Goal: Task Accomplishment & Management: Complete application form

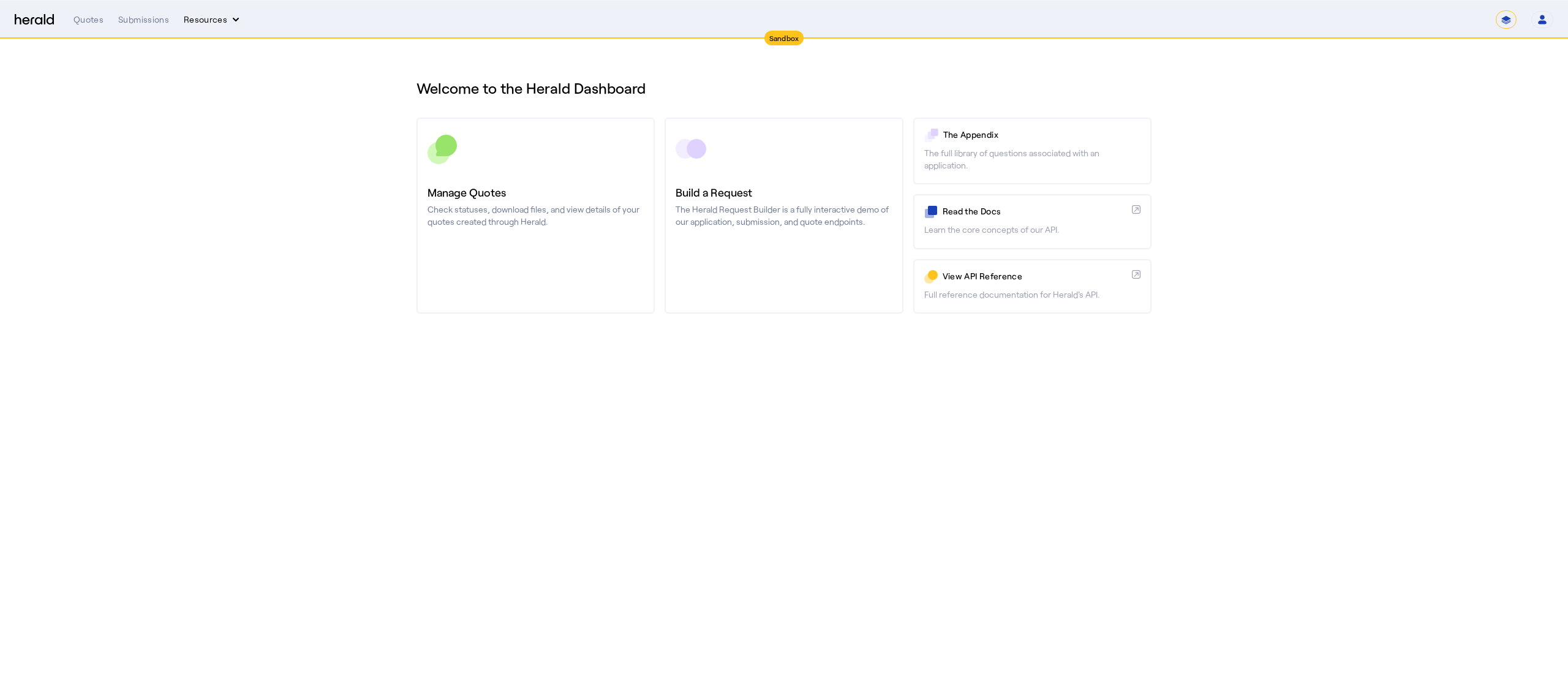
click at [210, 24] on button "Resources" at bounding box center [212, 20] width 58 height 13
click at [213, 34] on div "Herald Request Builder" at bounding box center [245, 45] width 124 height 30
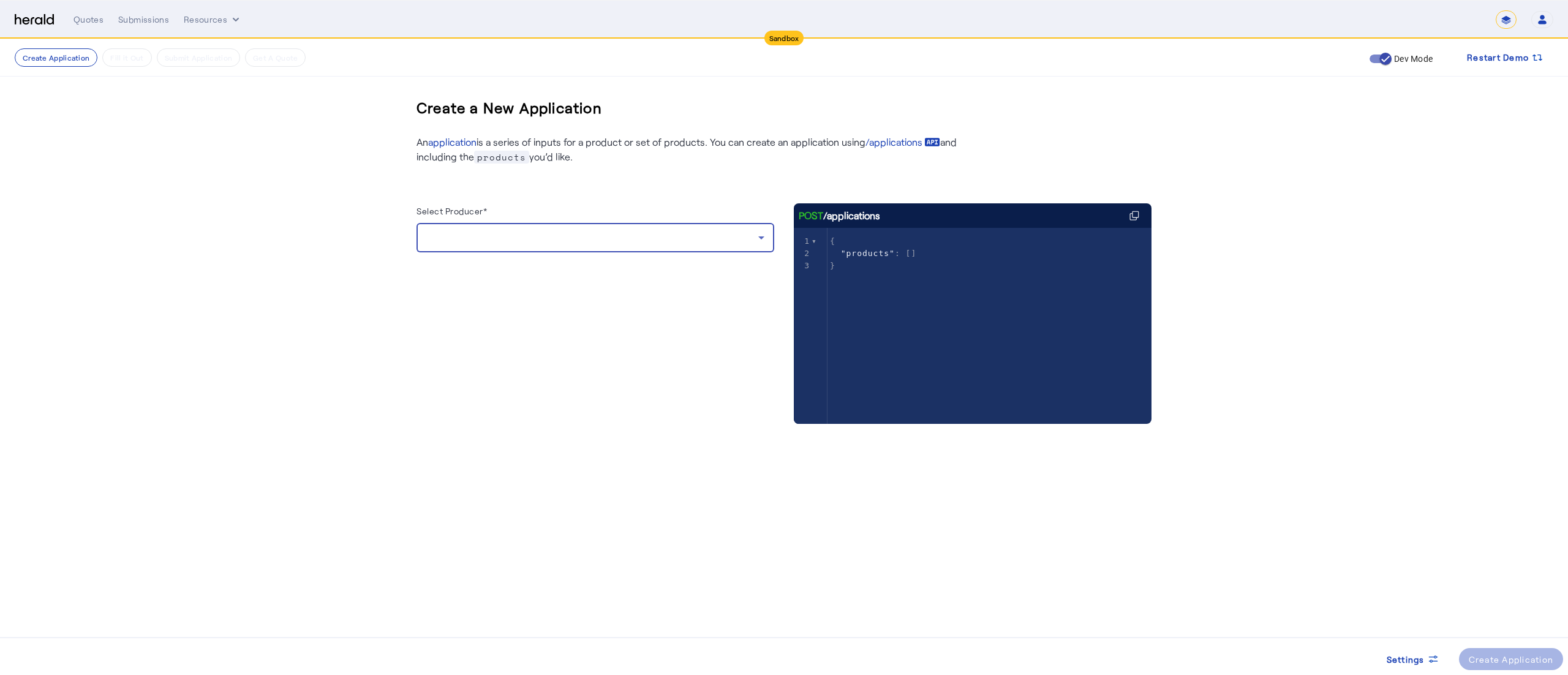
click at [493, 245] on div at bounding box center [592, 237] width 332 height 14
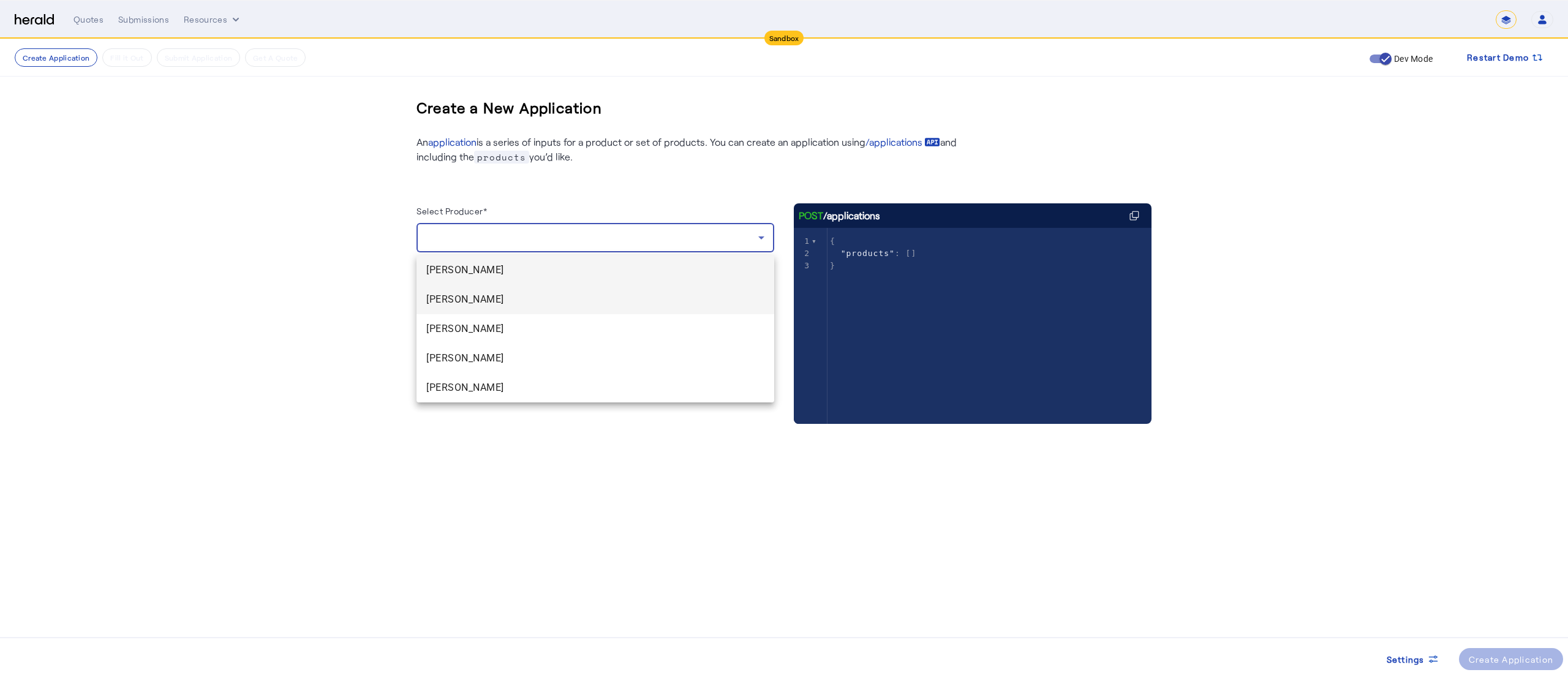
click at [478, 292] on span "[PERSON_NAME]" at bounding box center [595, 299] width 338 height 14
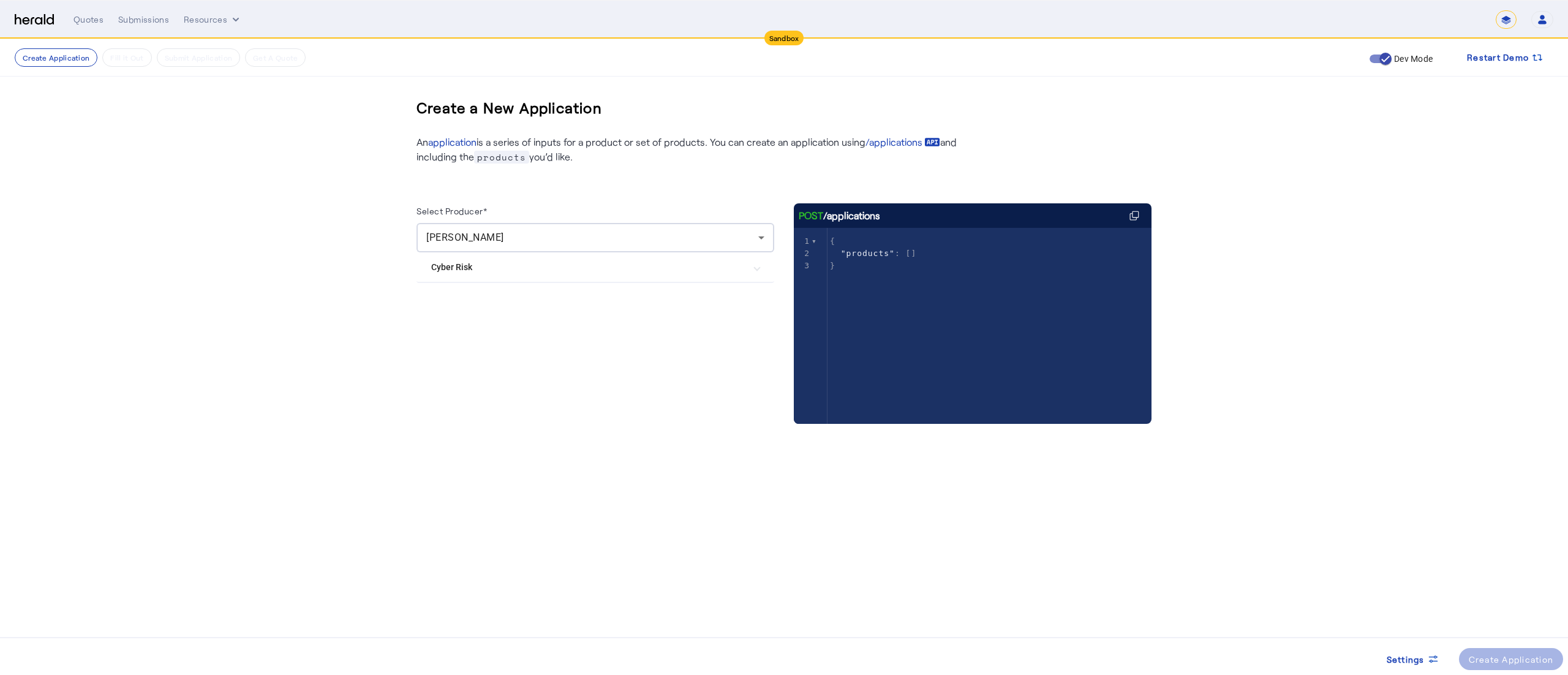
click at [603, 267] on Risk "Cyber Risk" at bounding box center [588, 267] width 313 height 13
click at [1487, 654] on div "Create Application" at bounding box center [1512, 659] width 85 height 13
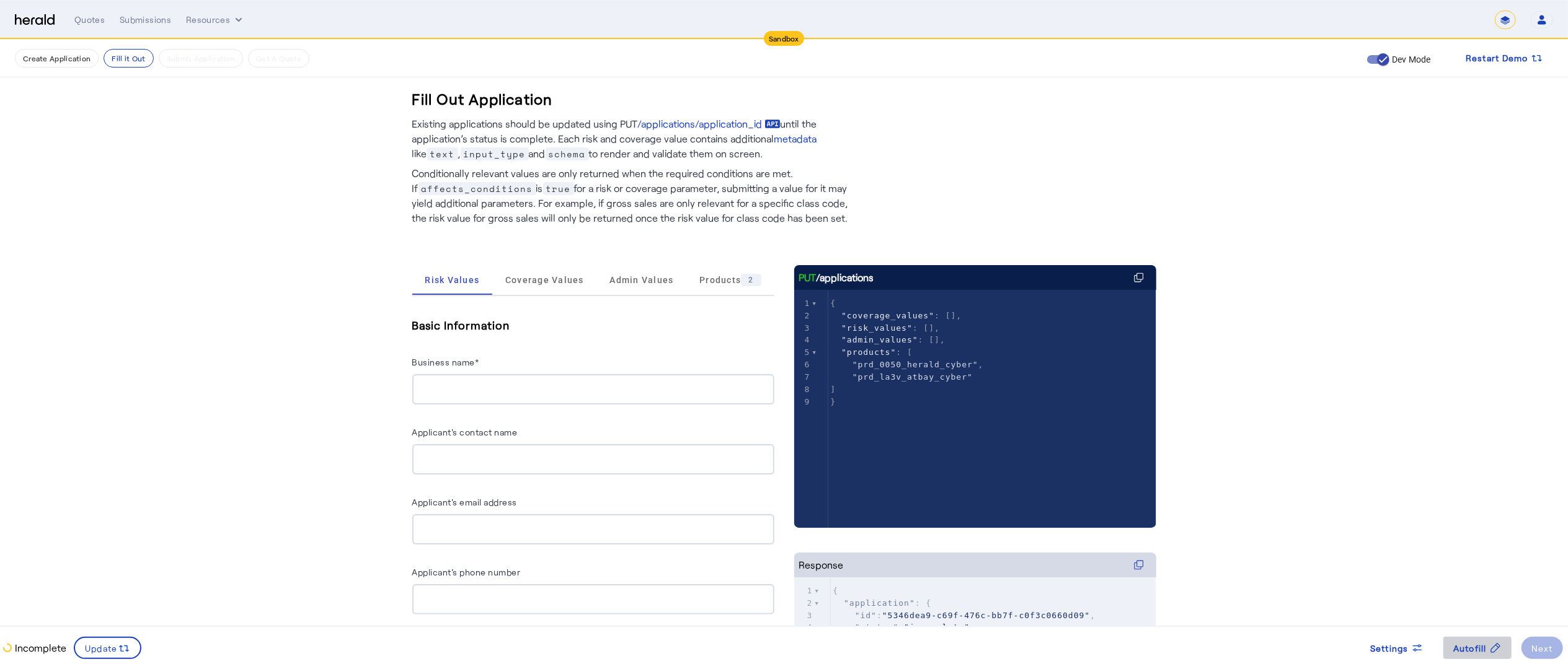
click at [1455, 642] on span "Autofill" at bounding box center [1470, 649] width 34 height 13
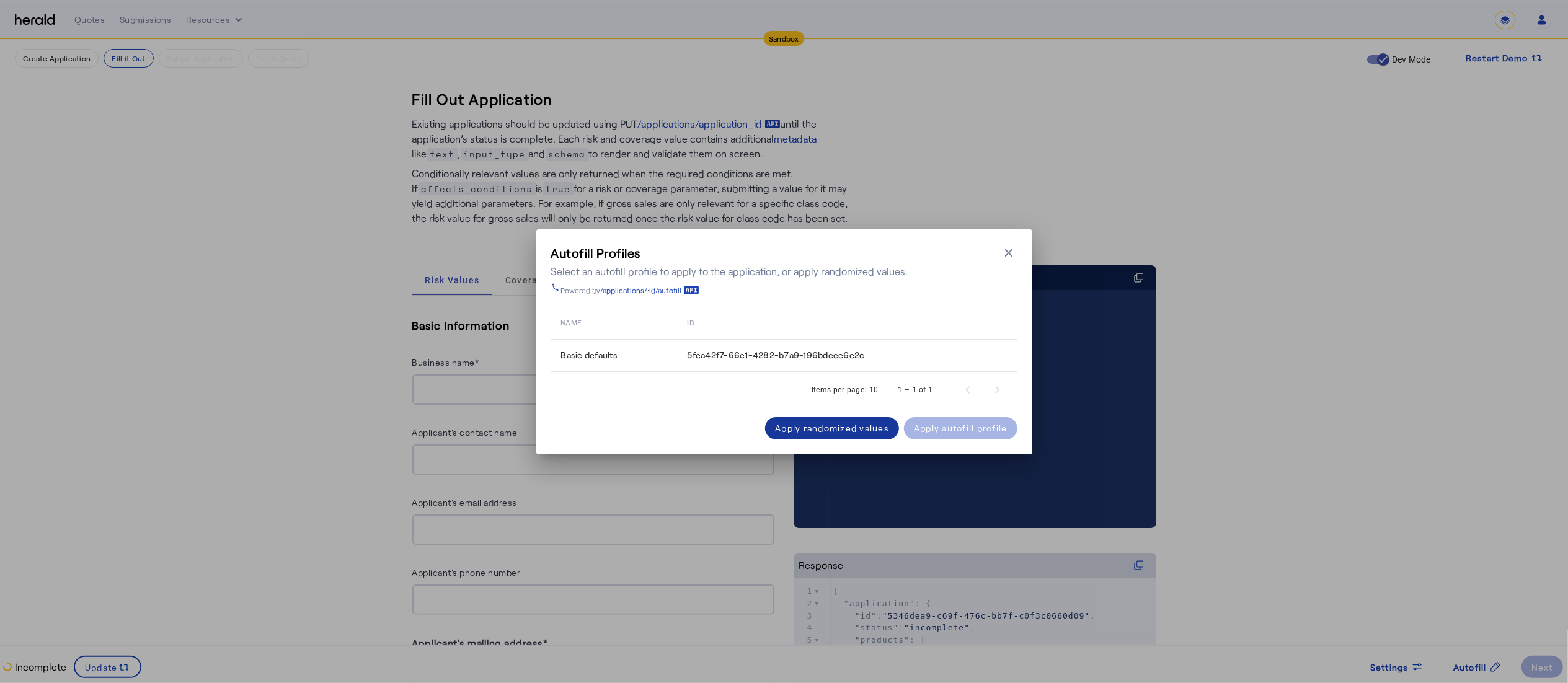
click at [796, 421] on div "Apply randomized values" at bounding box center [832, 428] width 114 height 13
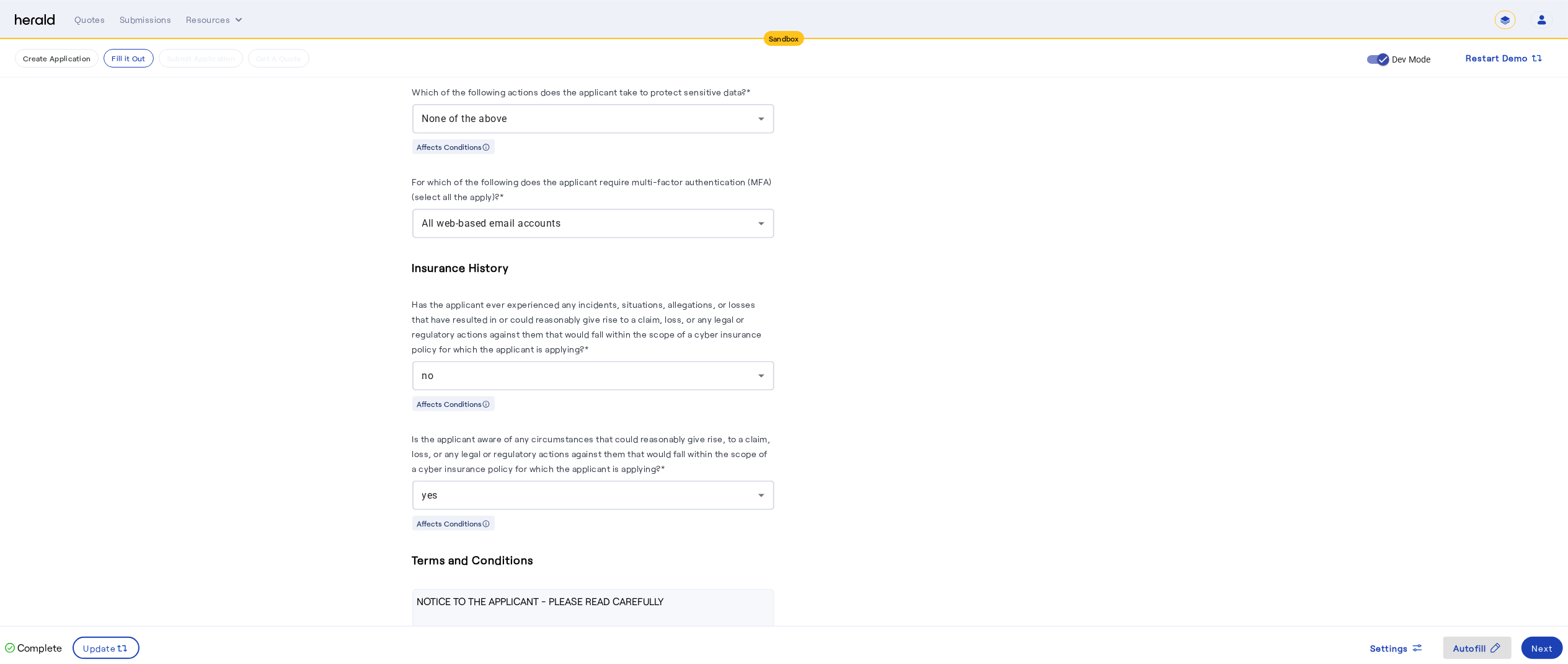
scroll to position [1644, 0]
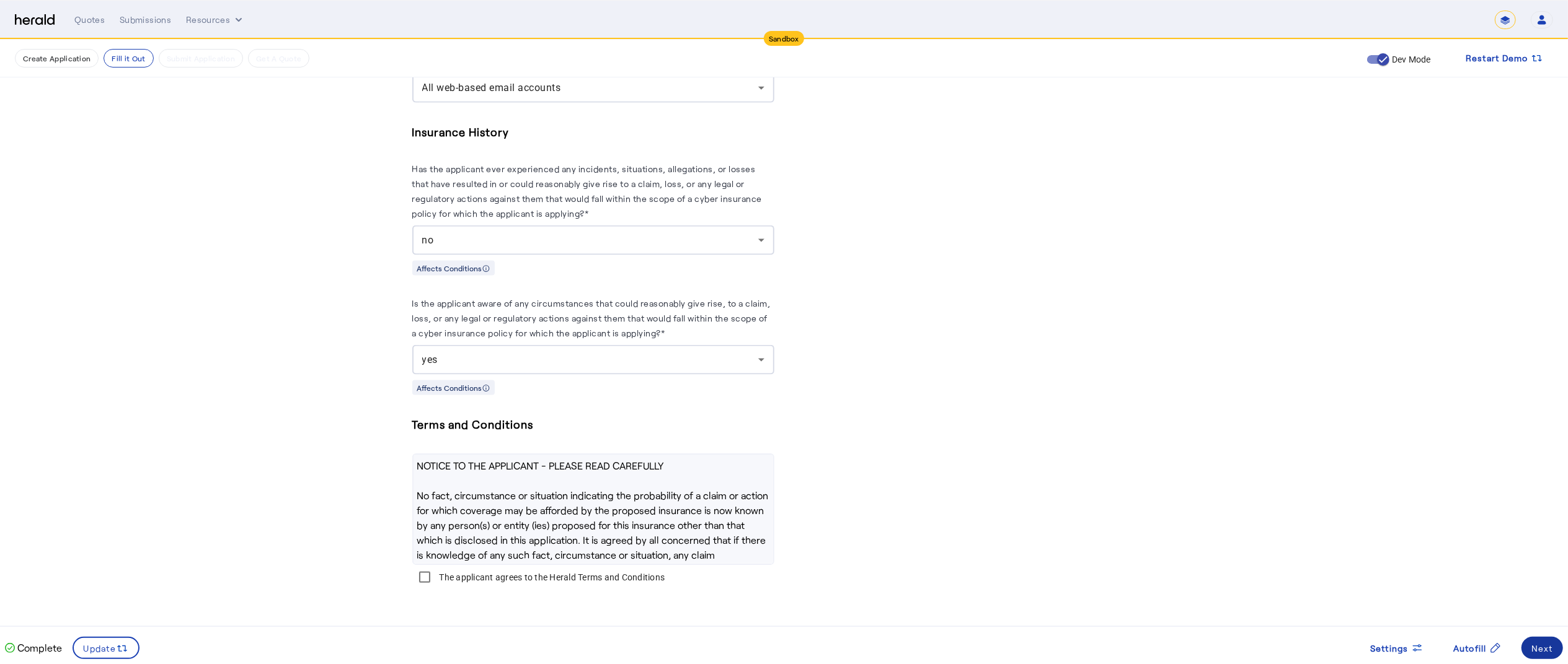
click at [1540, 650] on div "Next" at bounding box center [1543, 649] width 22 height 13
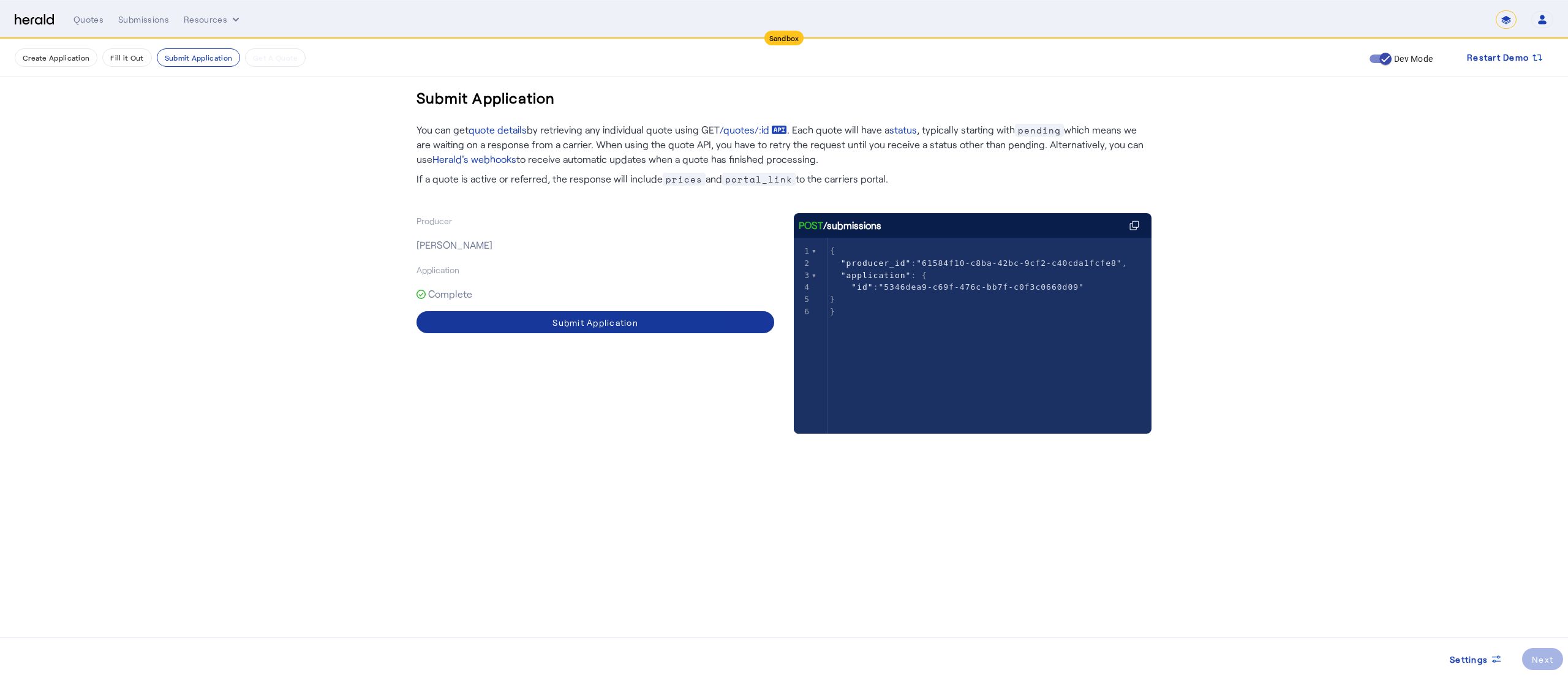
click at [618, 325] on div "Submit Application" at bounding box center [595, 322] width 86 height 13
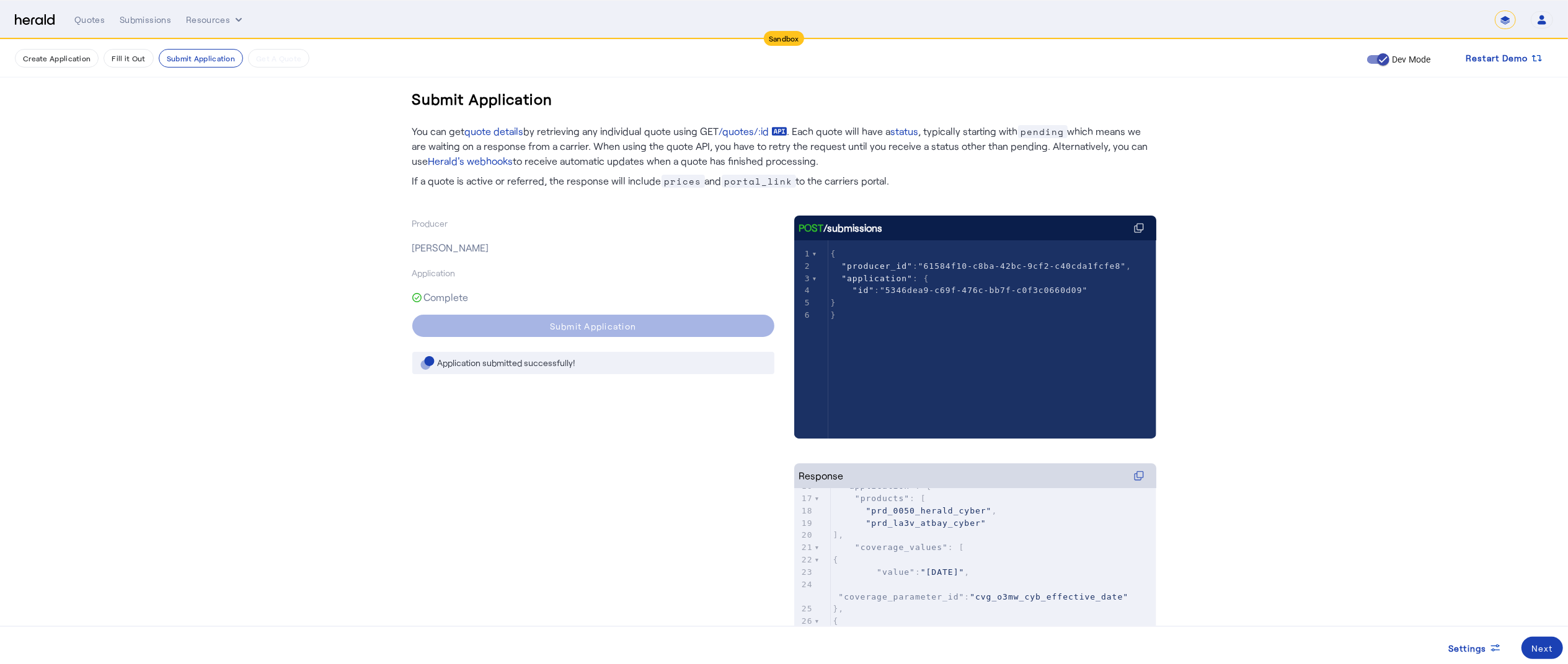
scroll to position [184, 0]
